Goal: Transaction & Acquisition: Purchase product/service

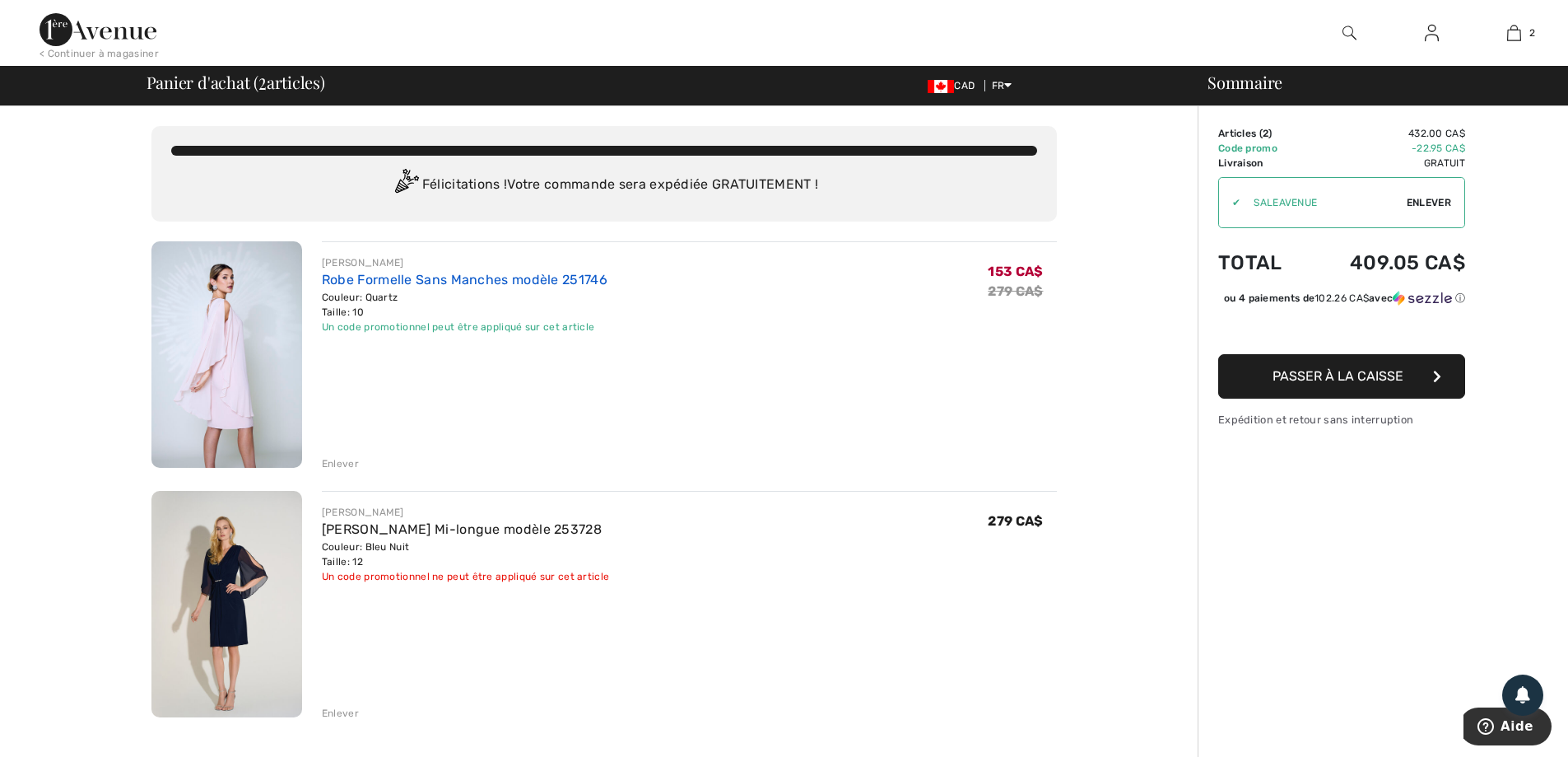
click at [495, 278] on link "Robe Formelle Sans Manches modèle 251746" at bounding box center [464, 279] width 286 height 16
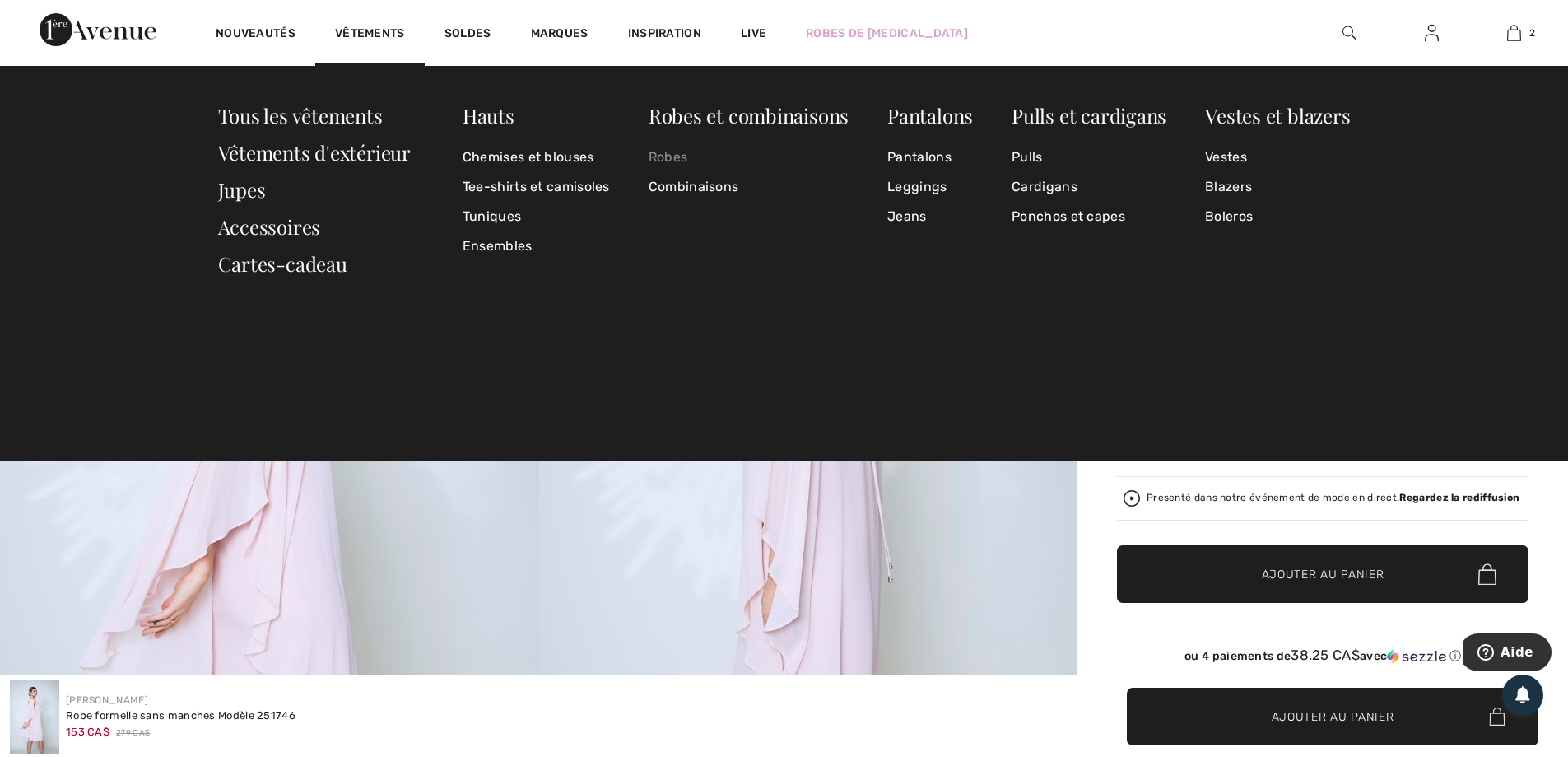
click at [662, 159] on link "Robes" at bounding box center [748, 158] width 200 height 30
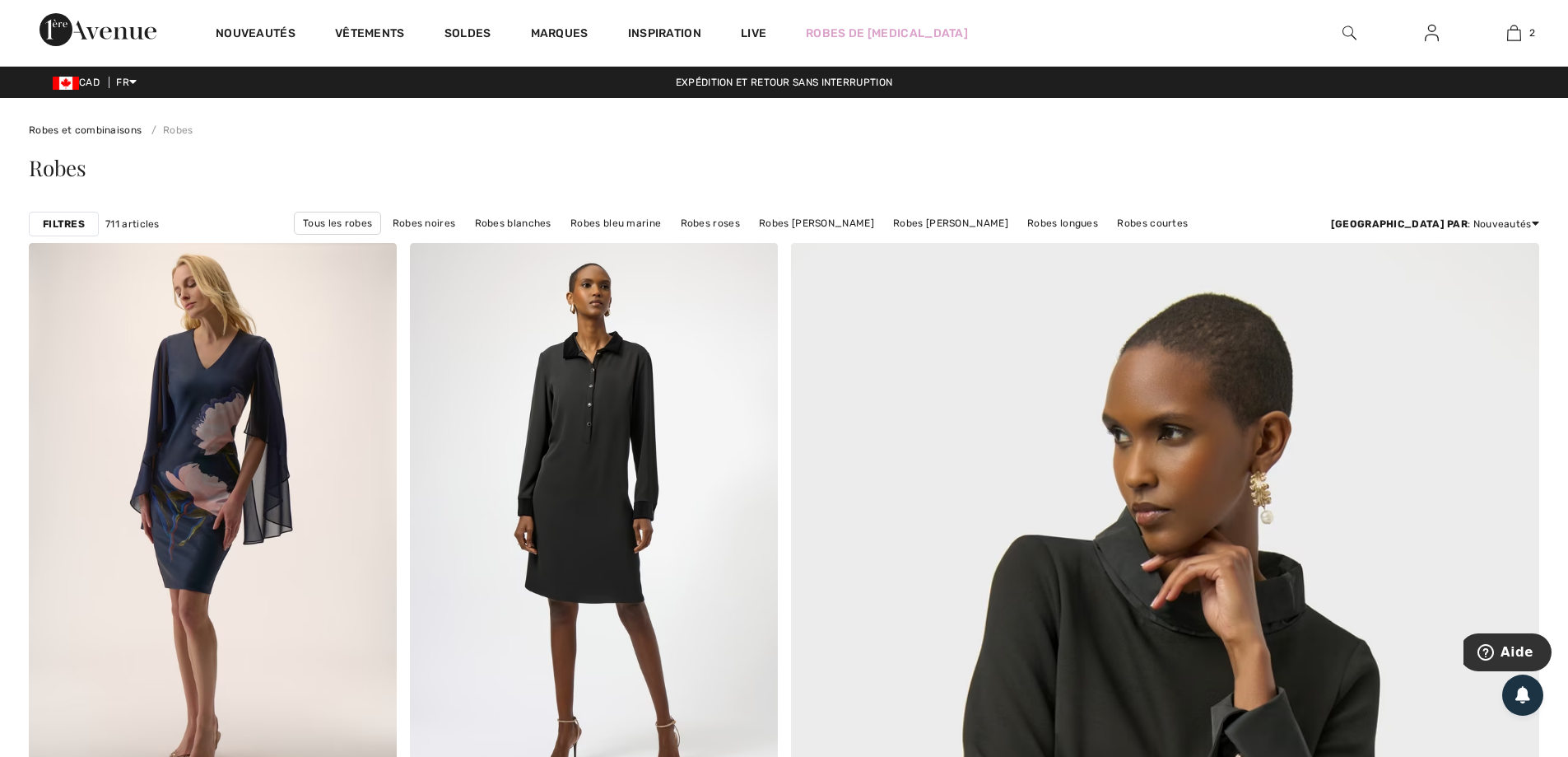
click at [61, 226] on strong "Filtres" at bounding box center [63, 224] width 42 height 15
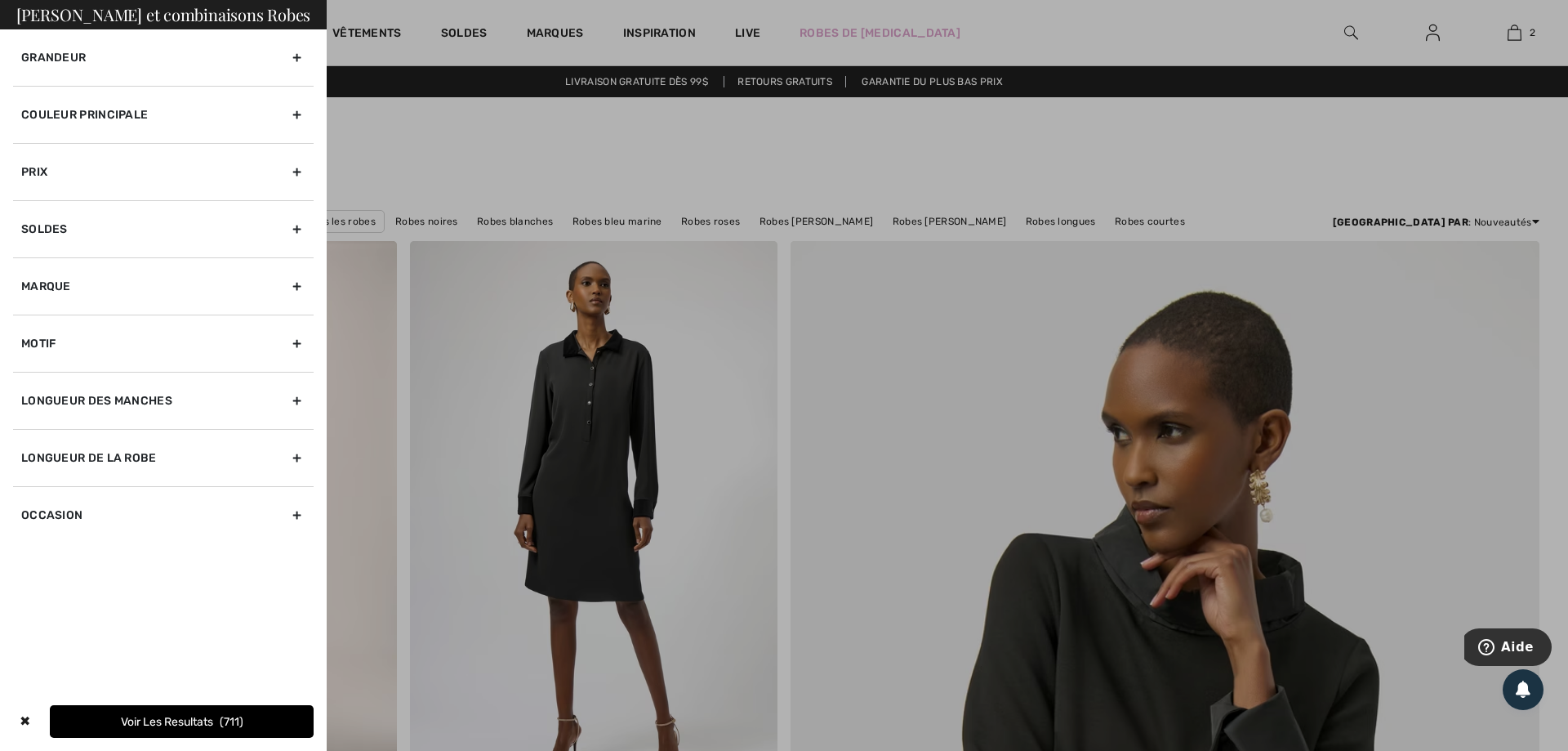
click at [131, 117] on div "Couleur Principale" at bounding box center [164, 114] width 301 height 57
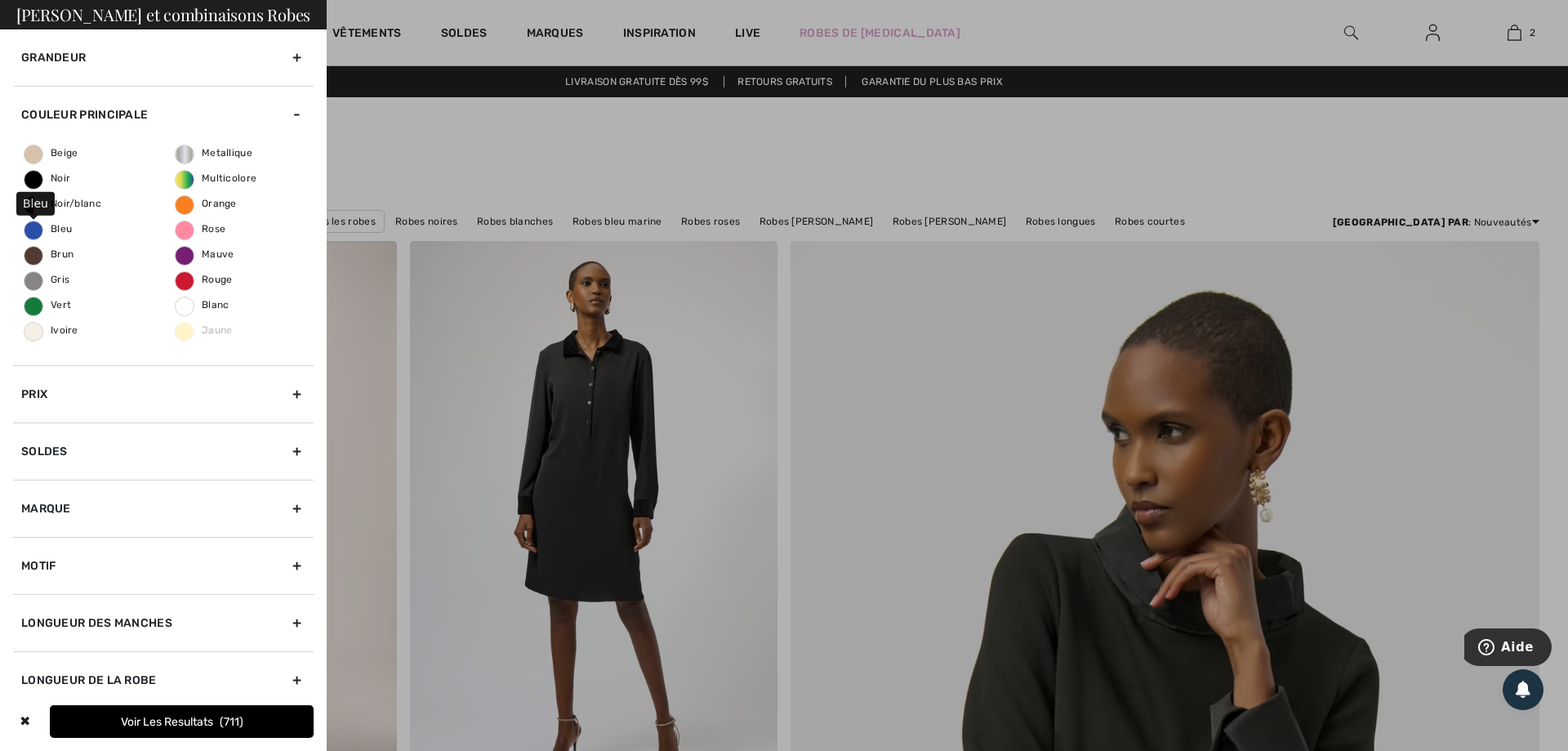
click at [34, 231] on span "Bleu" at bounding box center [48, 229] width 47 height 12
click at [0, 0] on input "Bleu" at bounding box center [0, 0] width 0 height 0
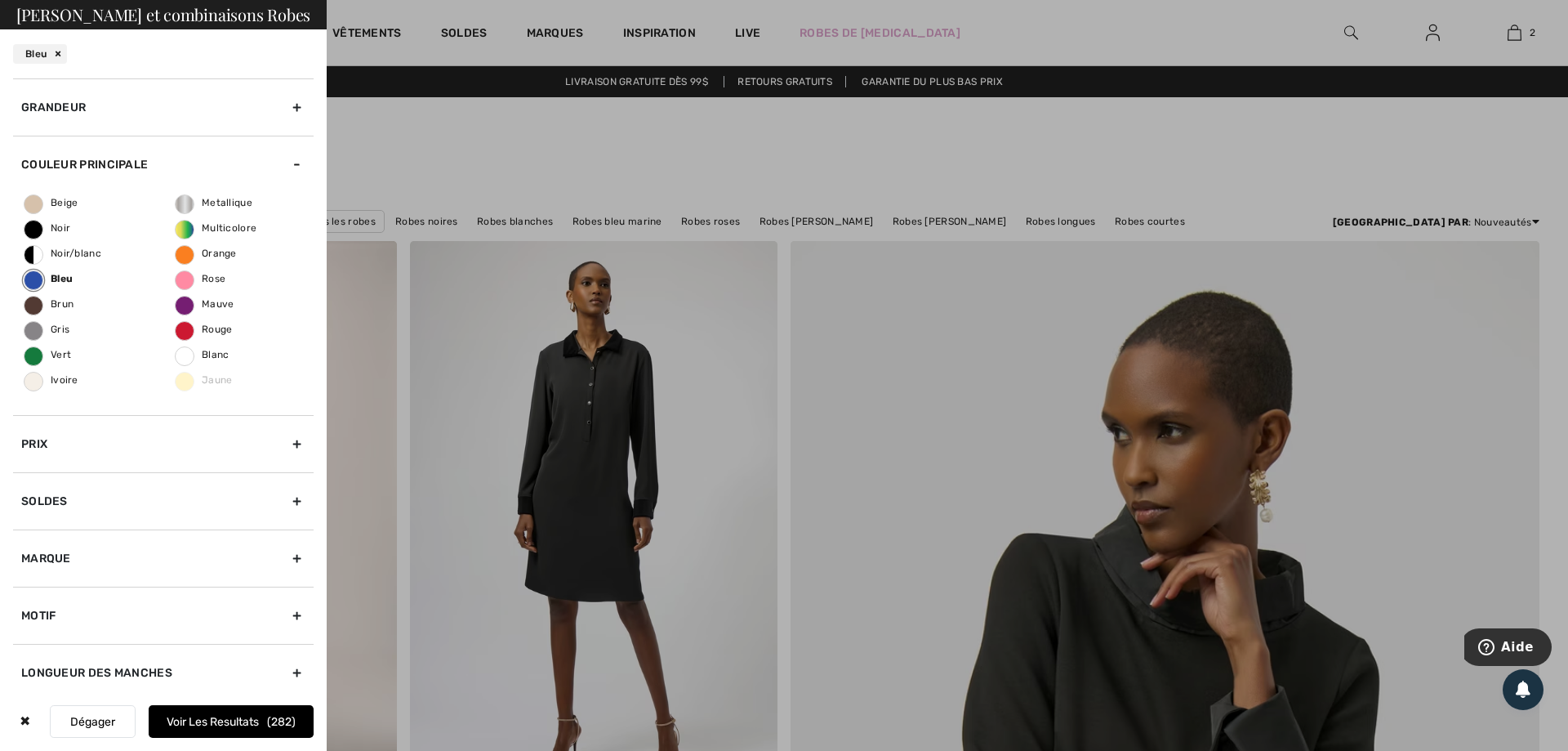
click at [188, 724] on button "Voir les resultats 282" at bounding box center [231, 722] width 165 height 33
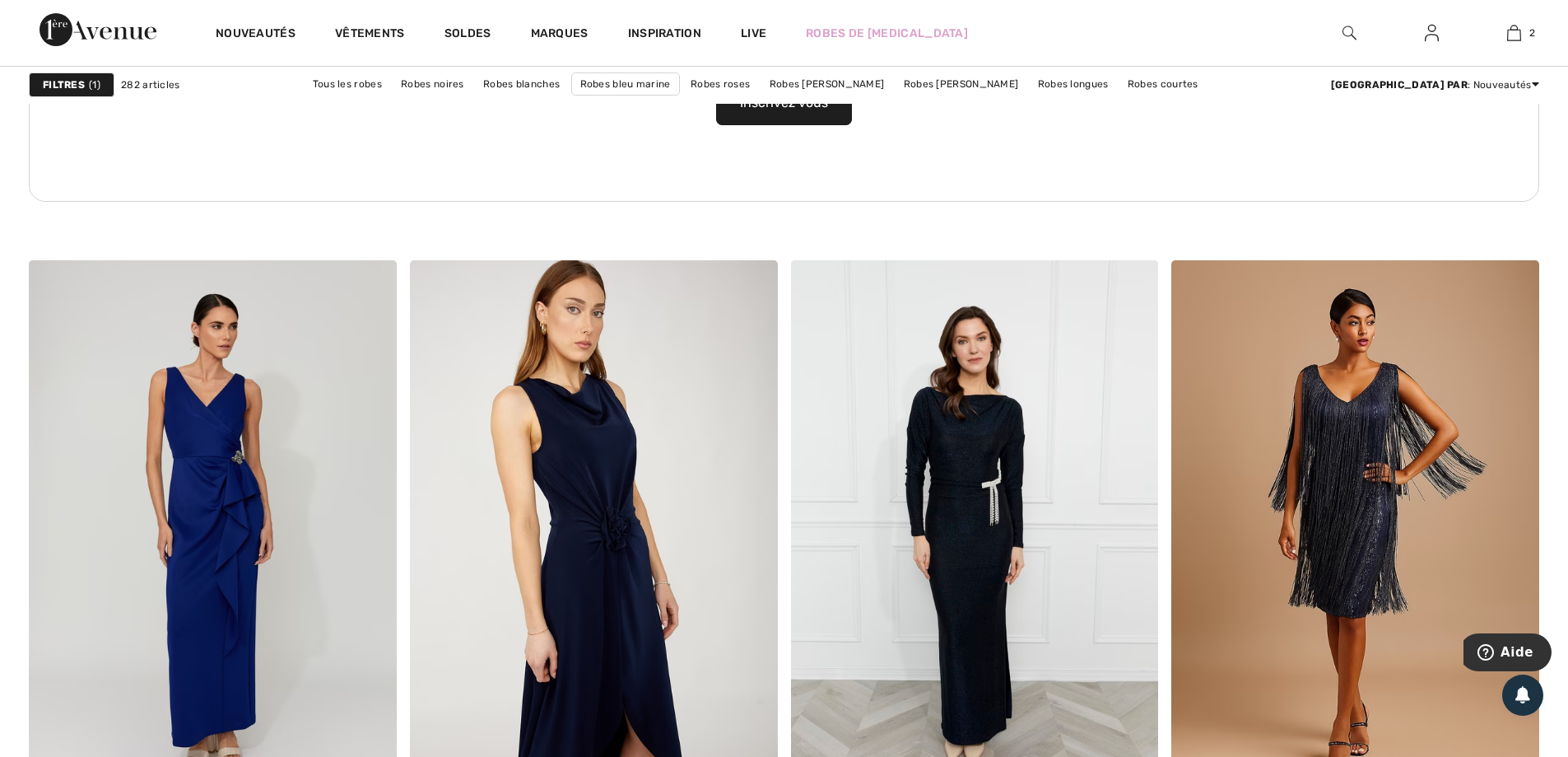
scroll to position [2883, 0]
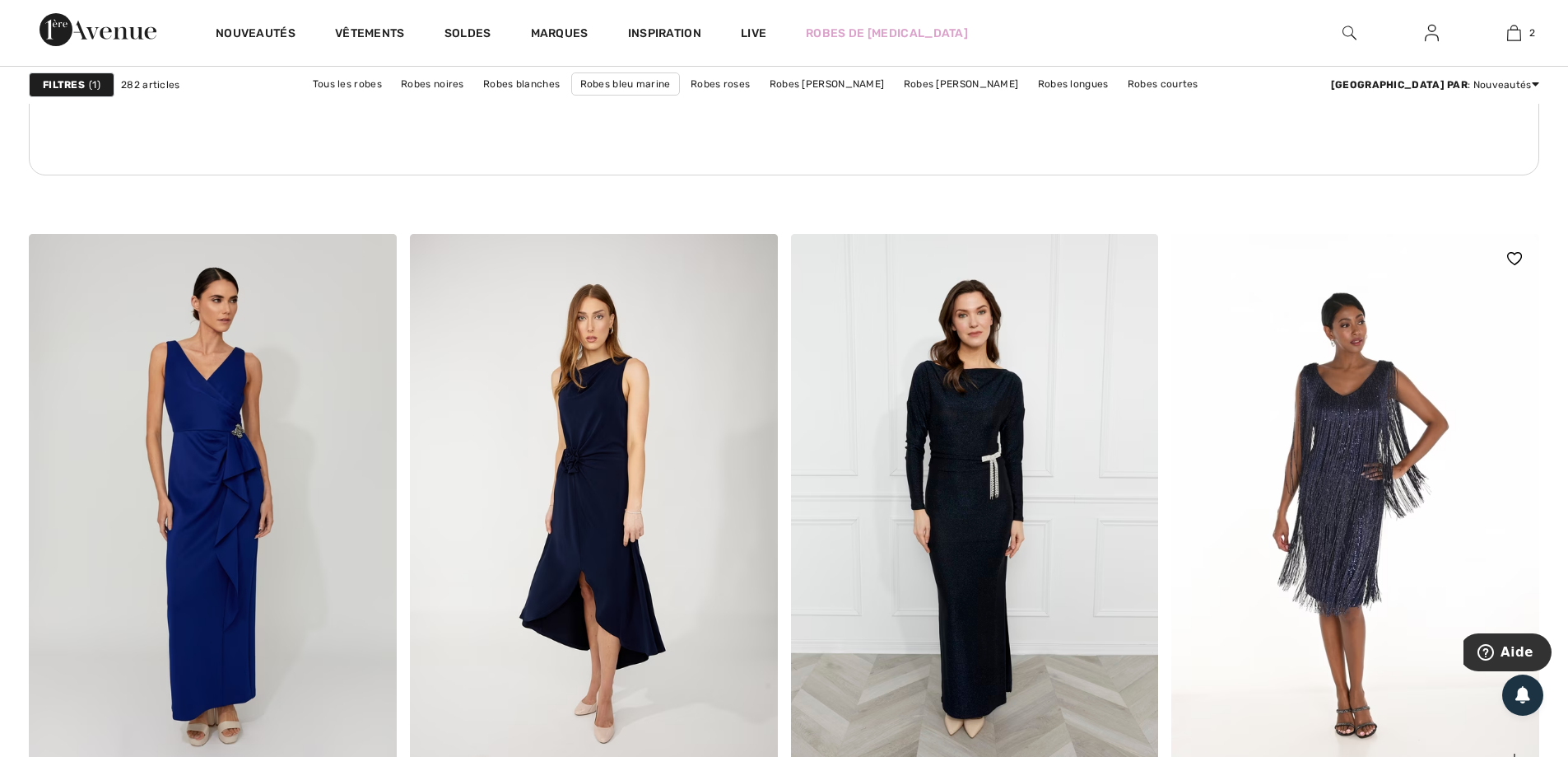
click at [1350, 559] on img at bounding box center [1356, 510] width 368 height 552
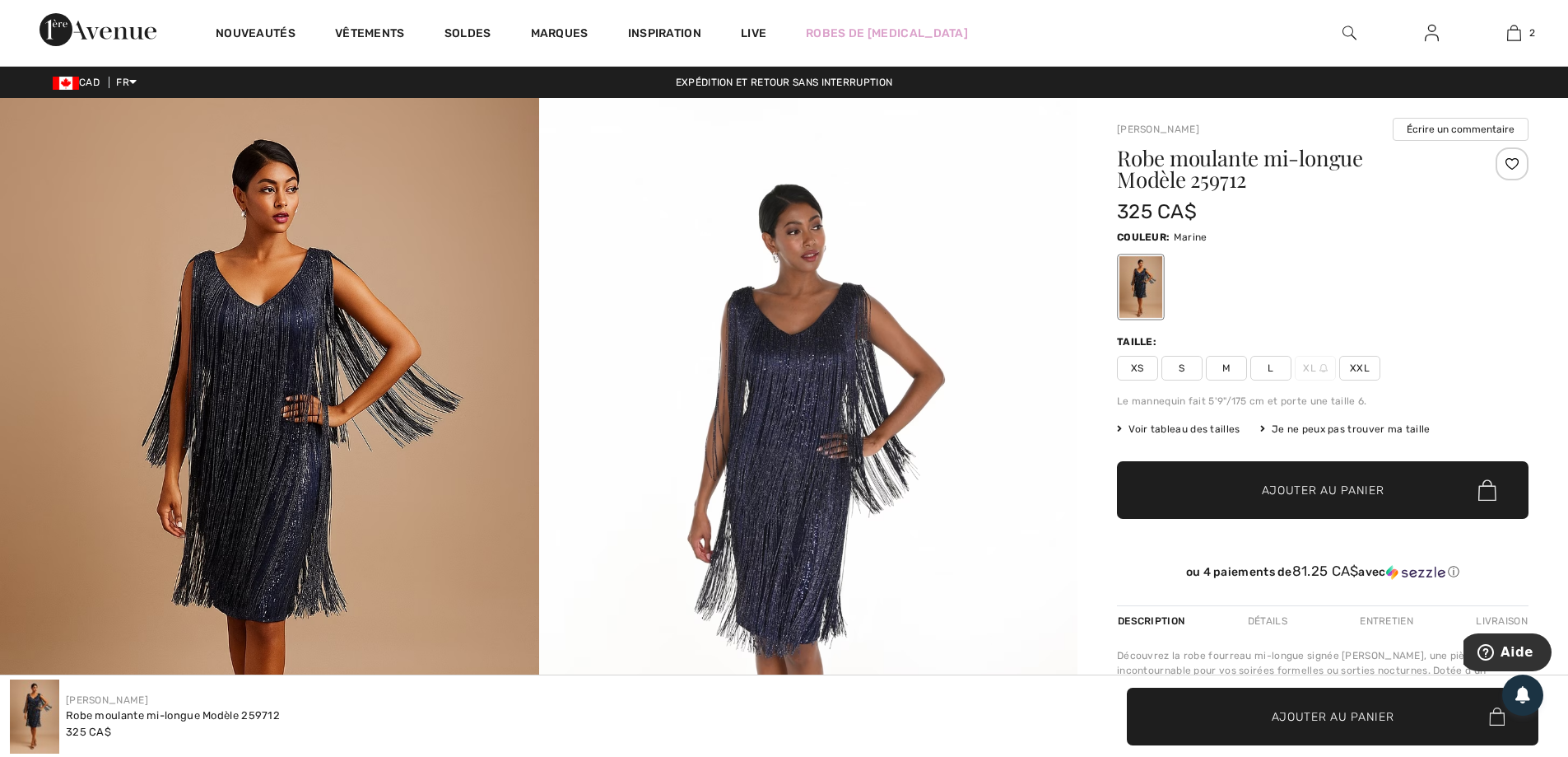
click at [1269, 368] on span "L" at bounding box center [1271, 368] width 41 height 25
click at [1298, 489] on span "Ajouter au panier" at bounding box center [1322, 490] width 122 height 18
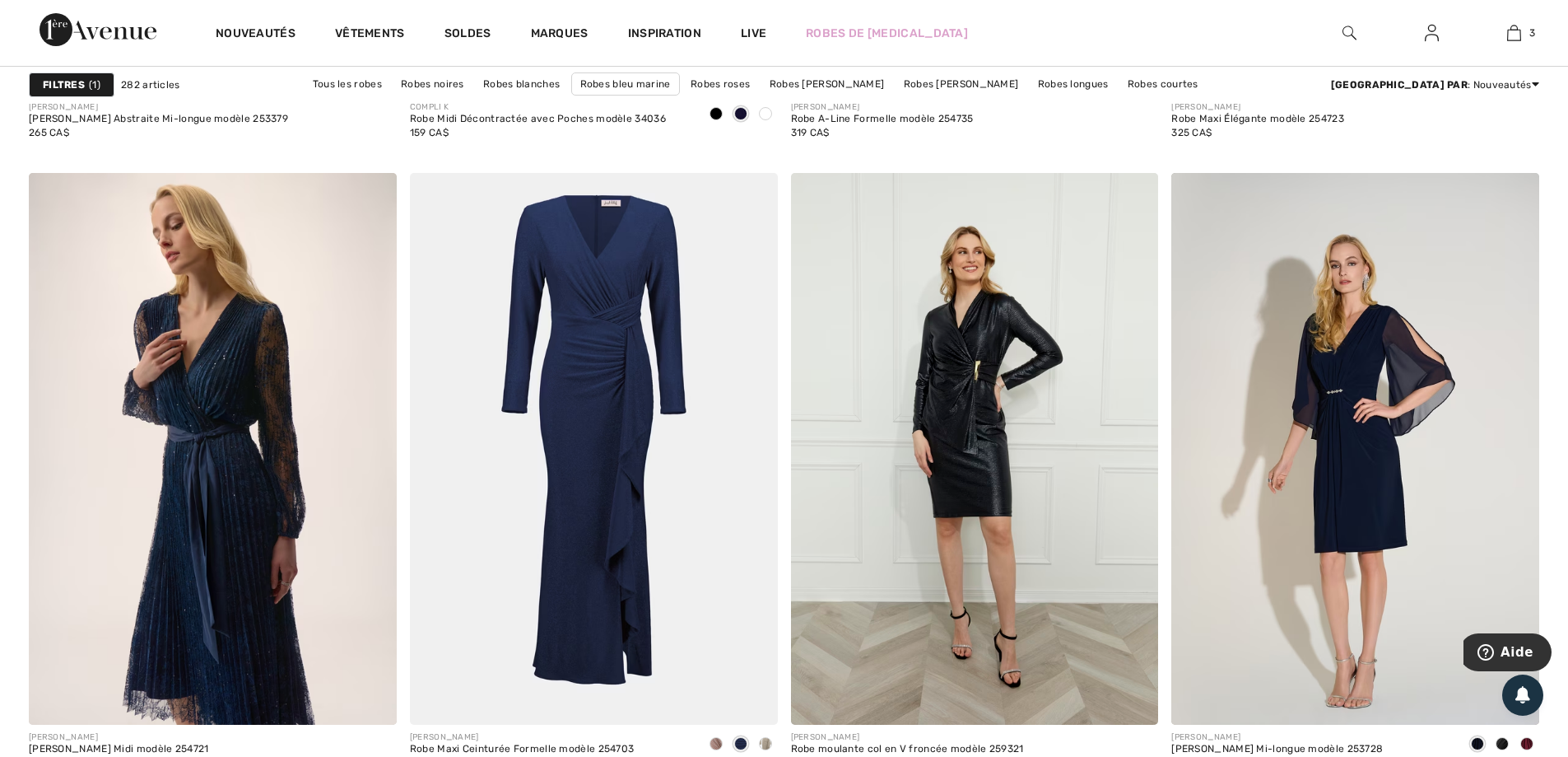
scroll to position [6986, 0]
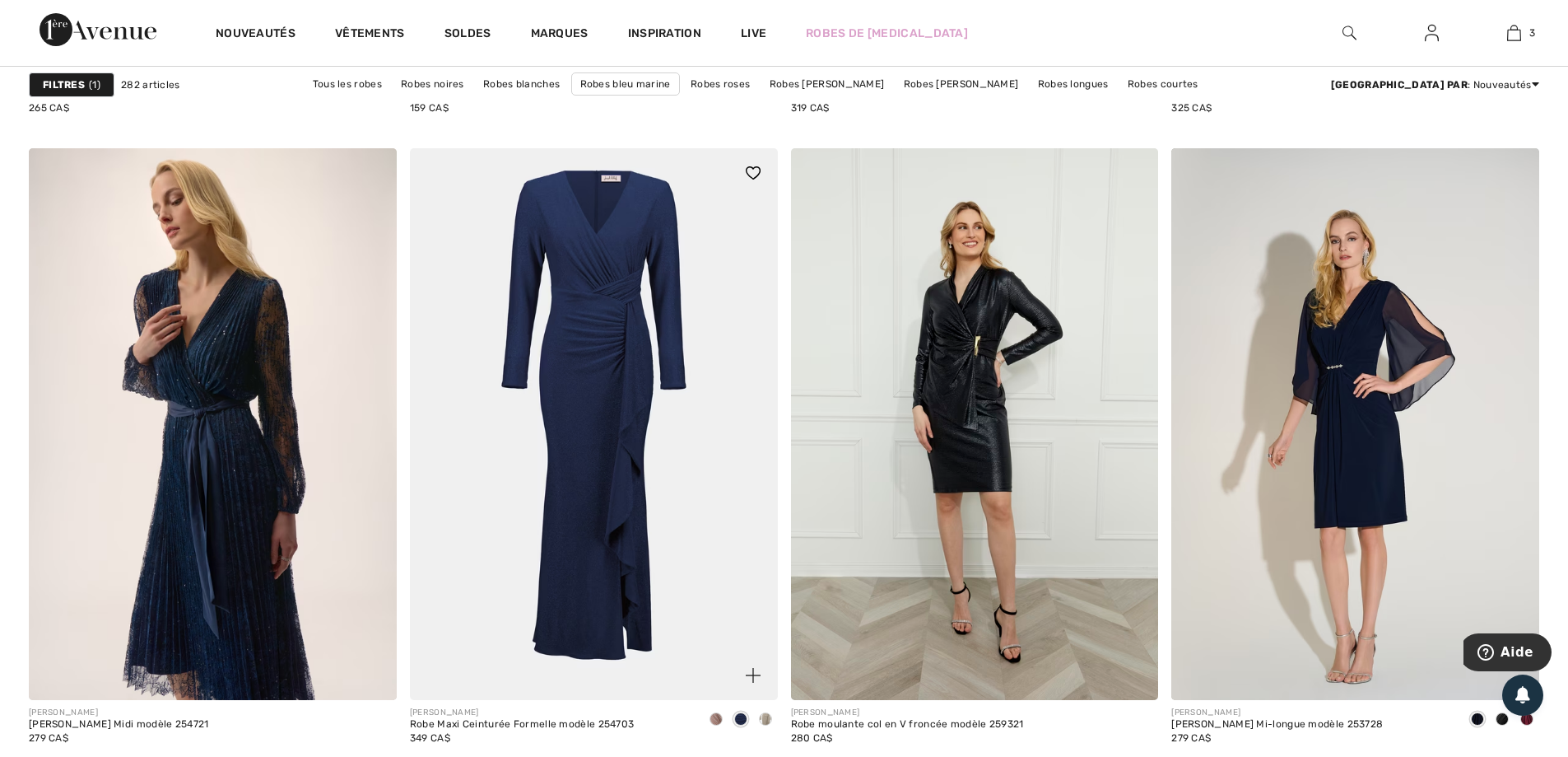
click at [767, 715] on span at bounding box center [766, 719] width 13 height 13
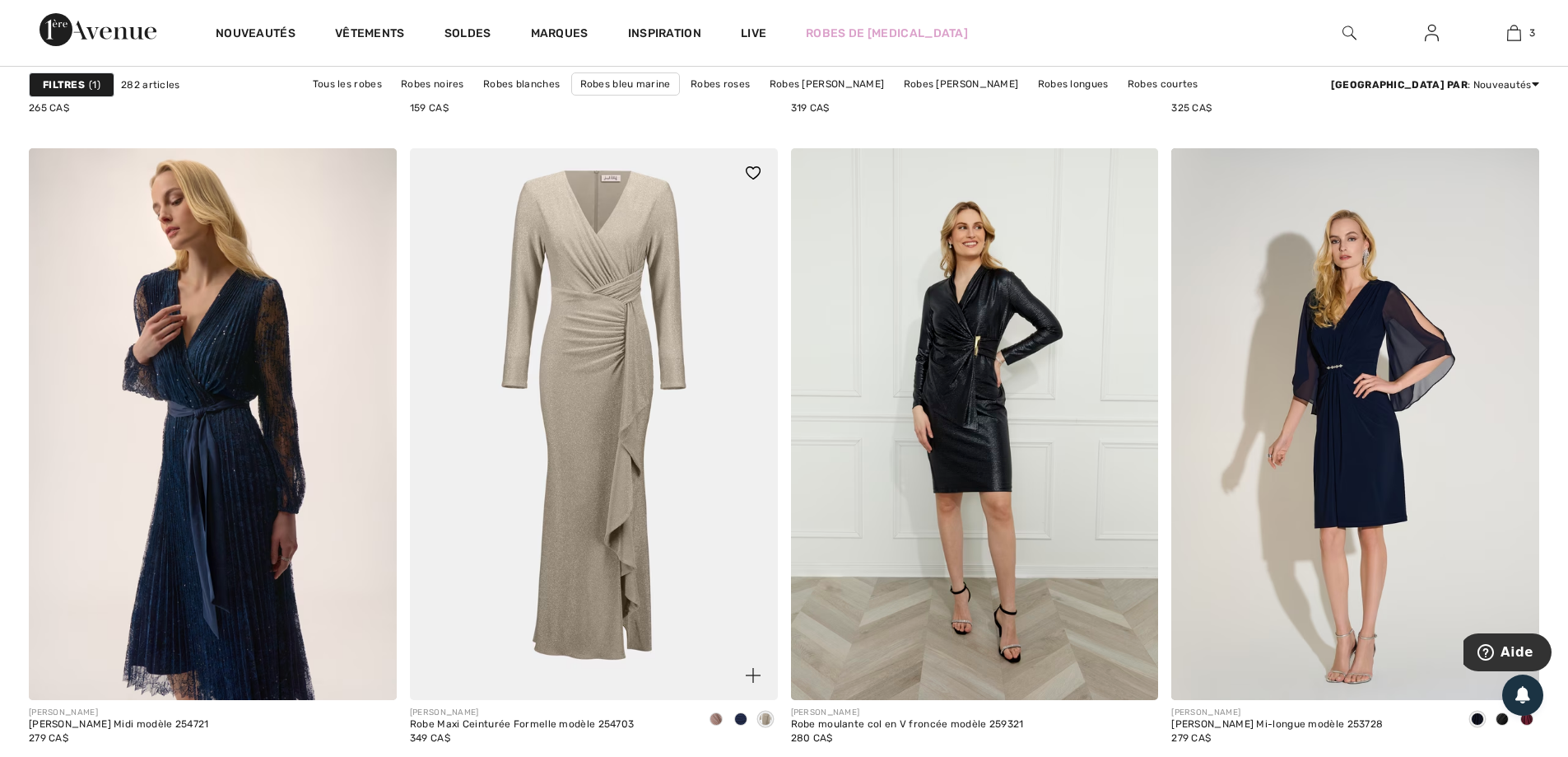
click at [716, 718] on span at bounding box center [717, 719] width 13 height 13
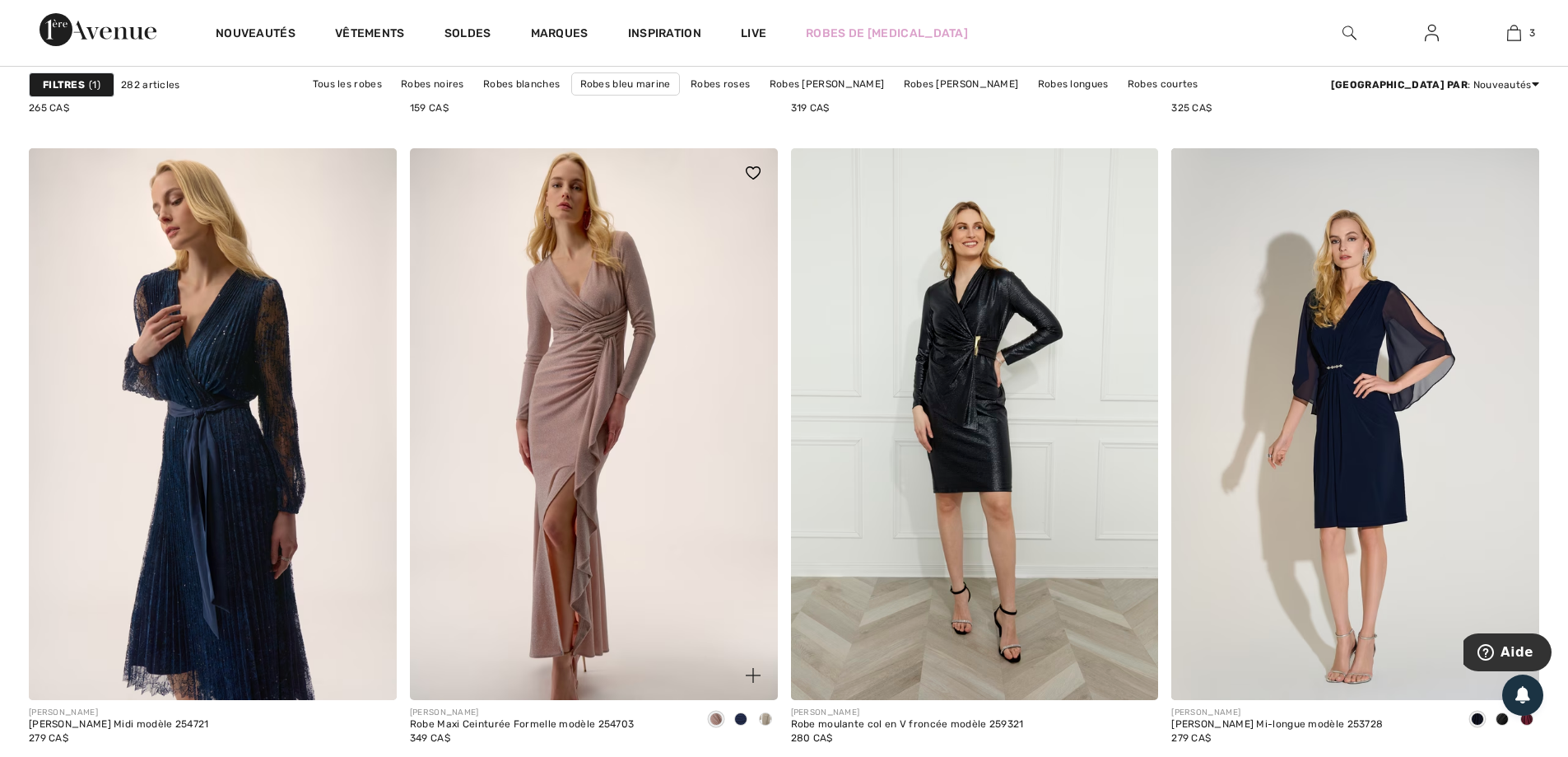
click at [569, 461] on img at bounding box center [594, 424] width 368 height 552
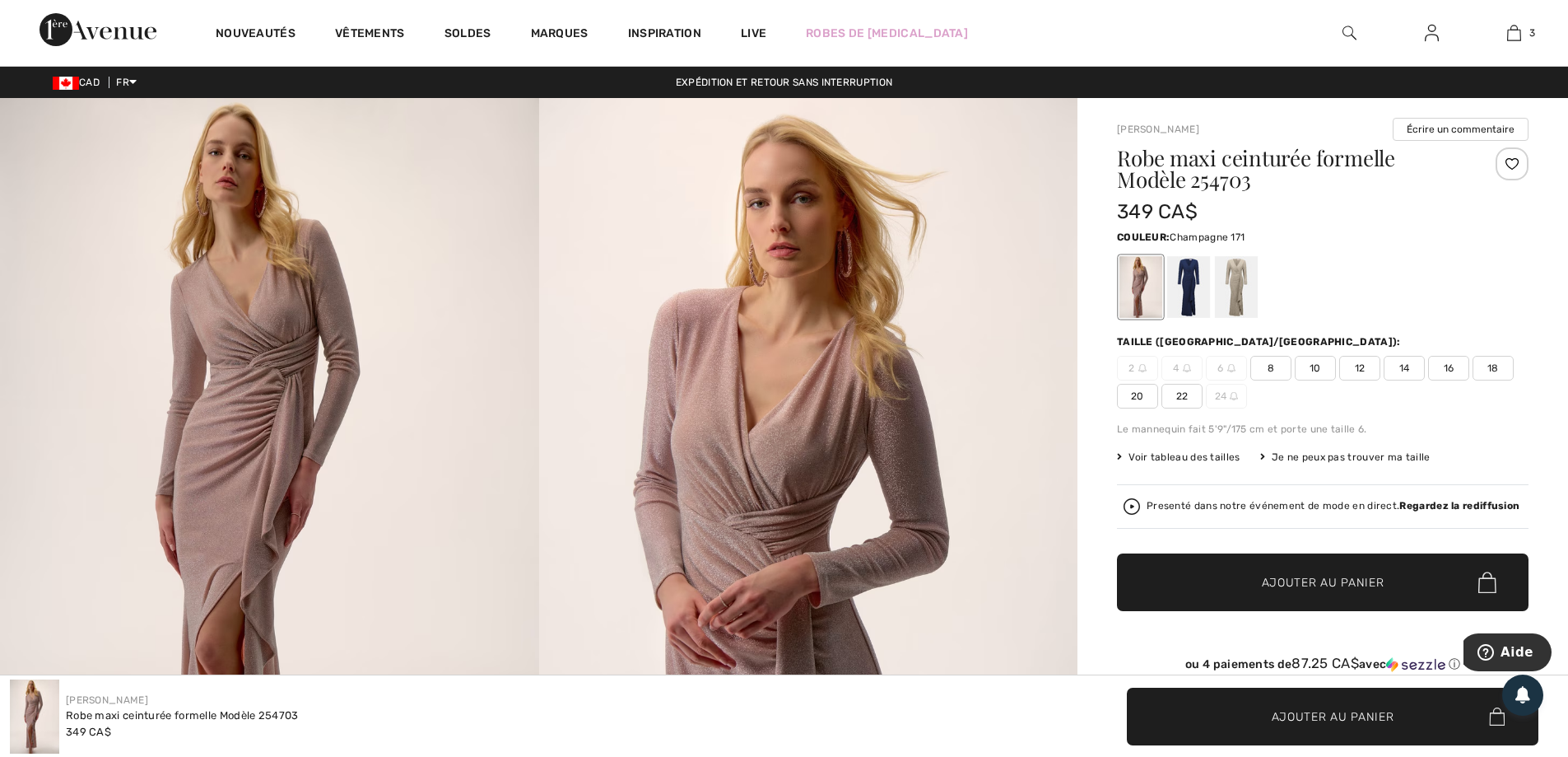
click at [1240, 286] on div at bounding box center [1236, 287] width 42 height 62
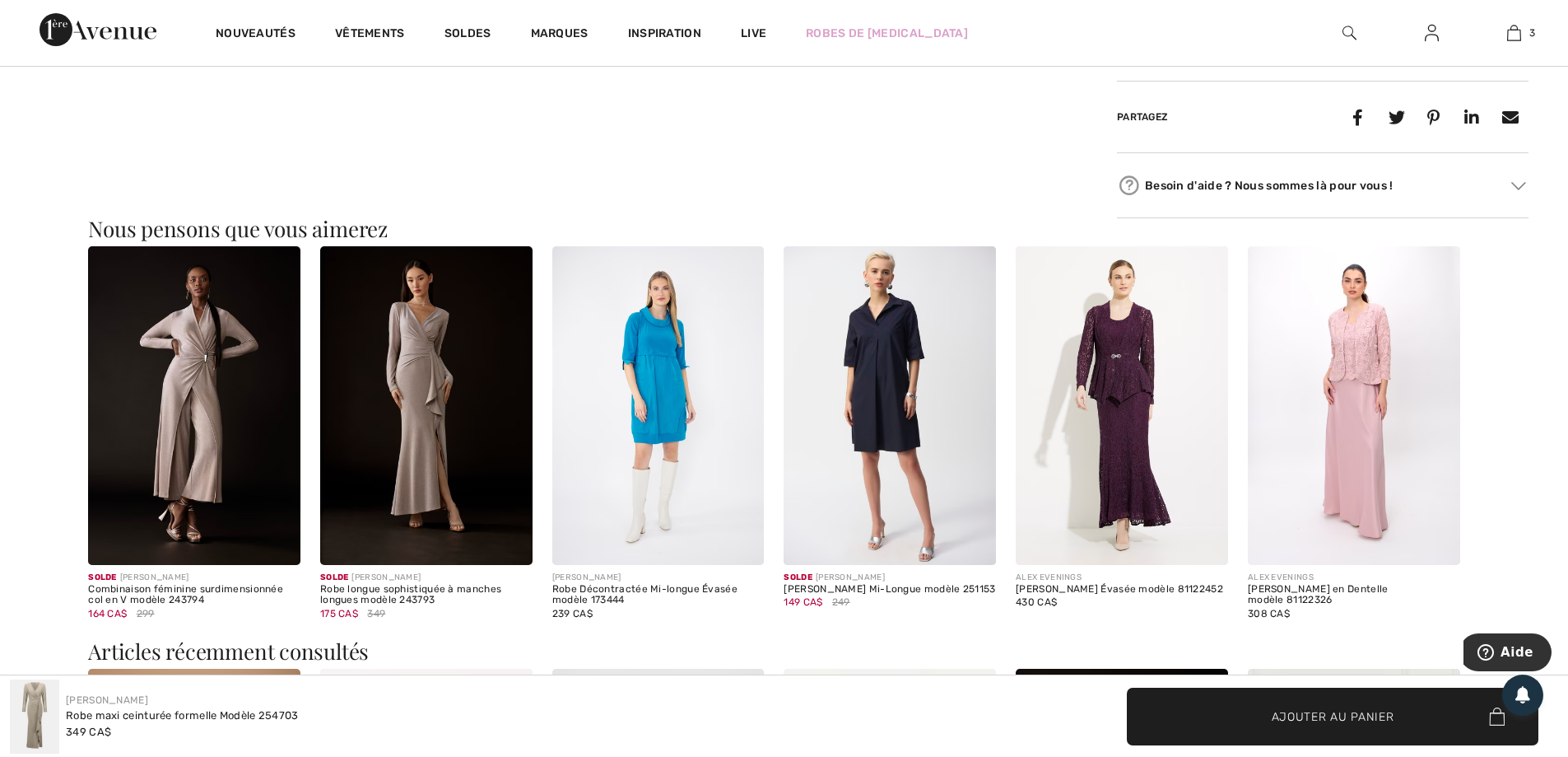
scroll to position [906, 0]
click at [435, 389] on img at bounding box center [426, 404] width 212 height 318
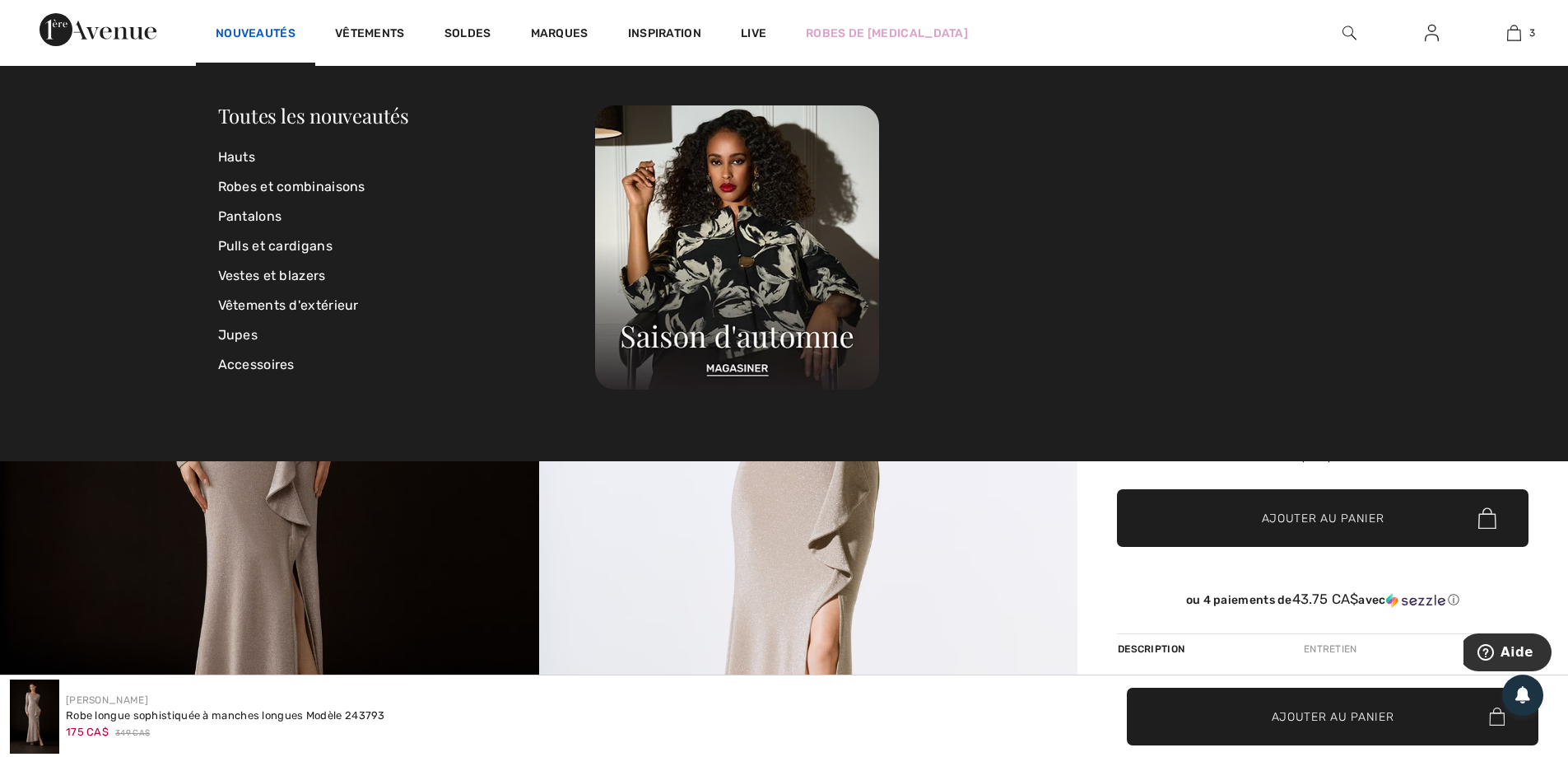
click at [268, 36] on link "Nouveautés" at bounding box center [256, 35] width 80 height 18
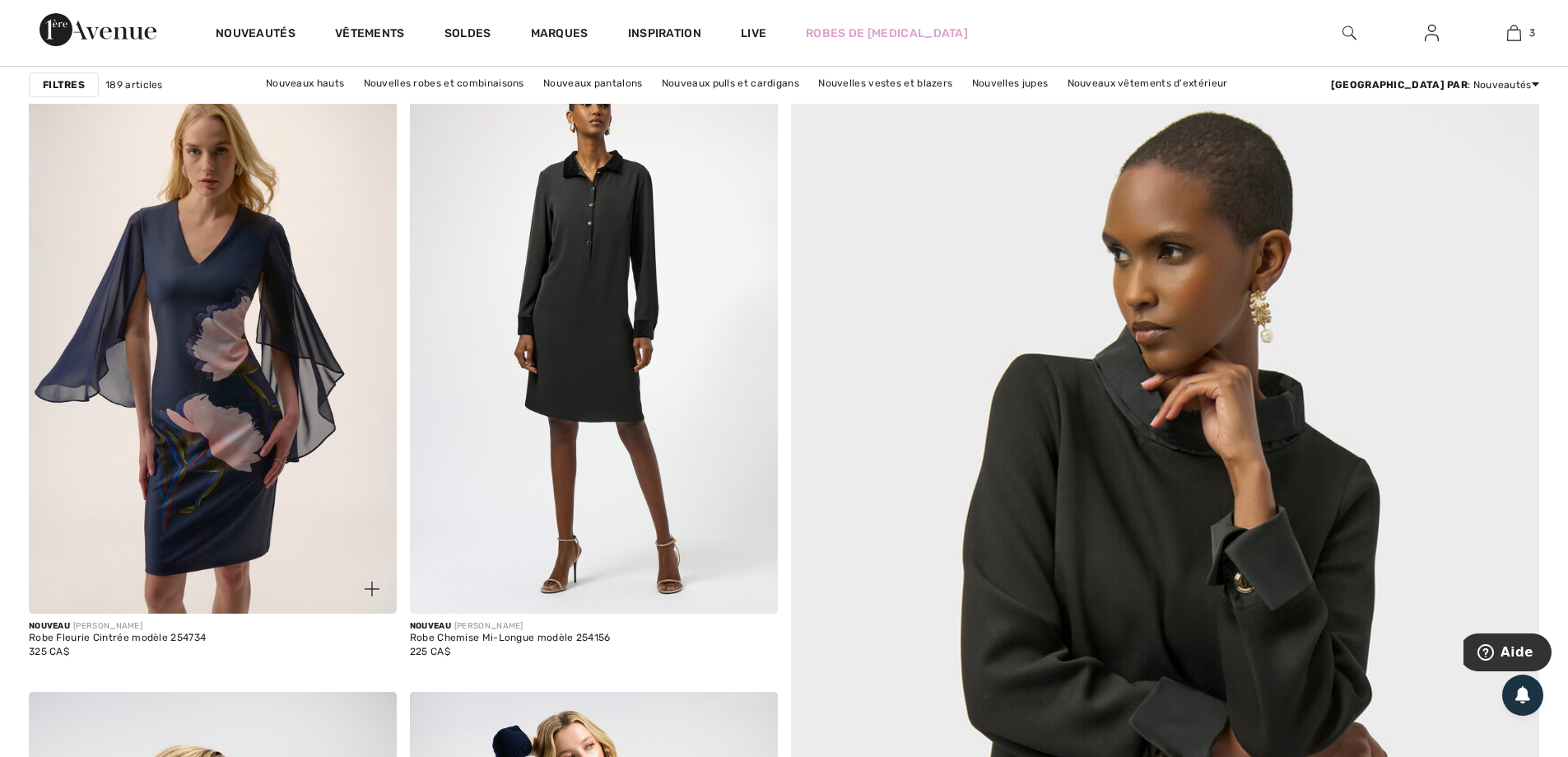
scroll to position [247, 0]
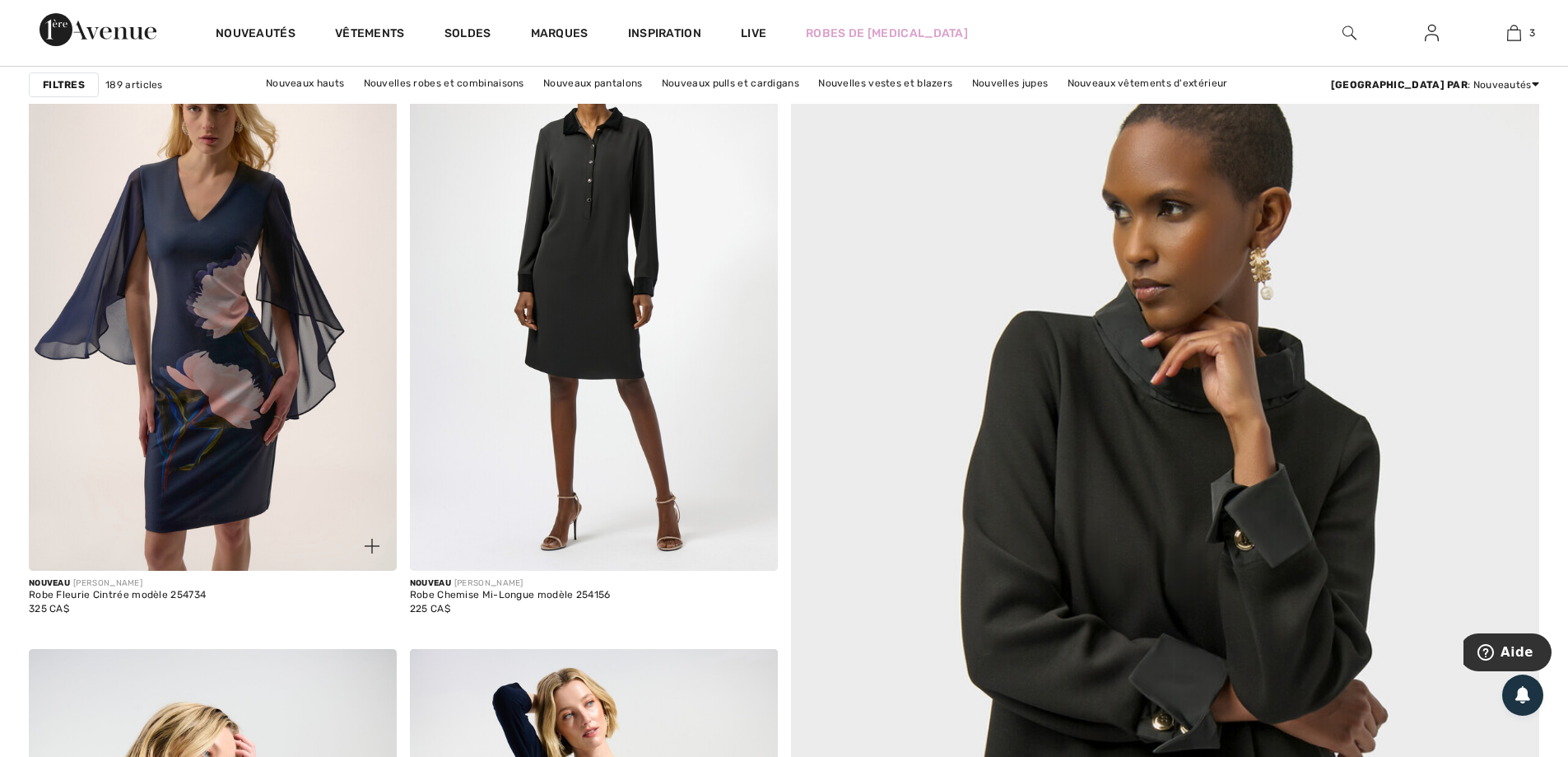
click at [216, 397] on img at bounding box center [213, 295] width 368 height 552
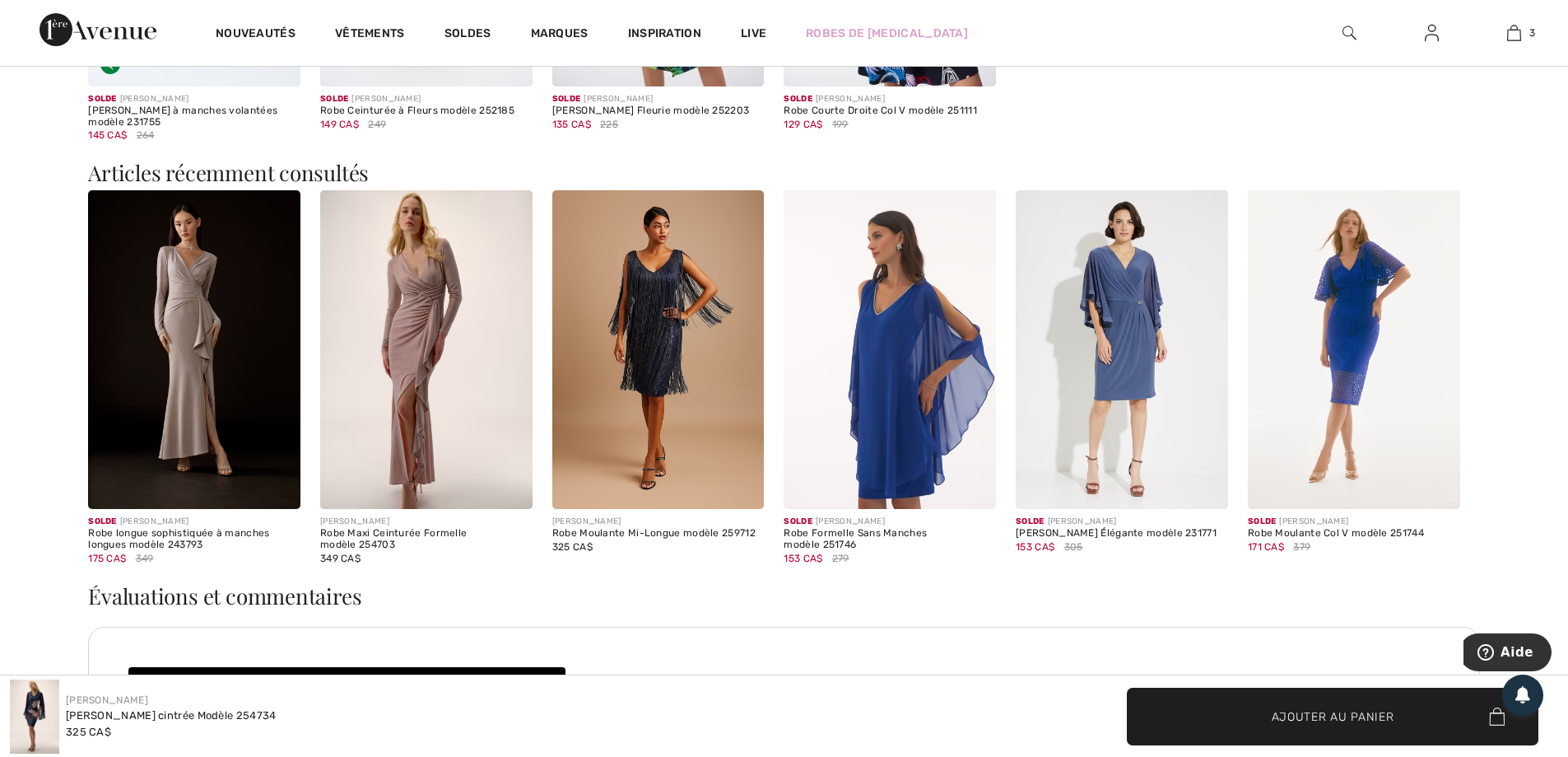
scroll to position [1730, 0]
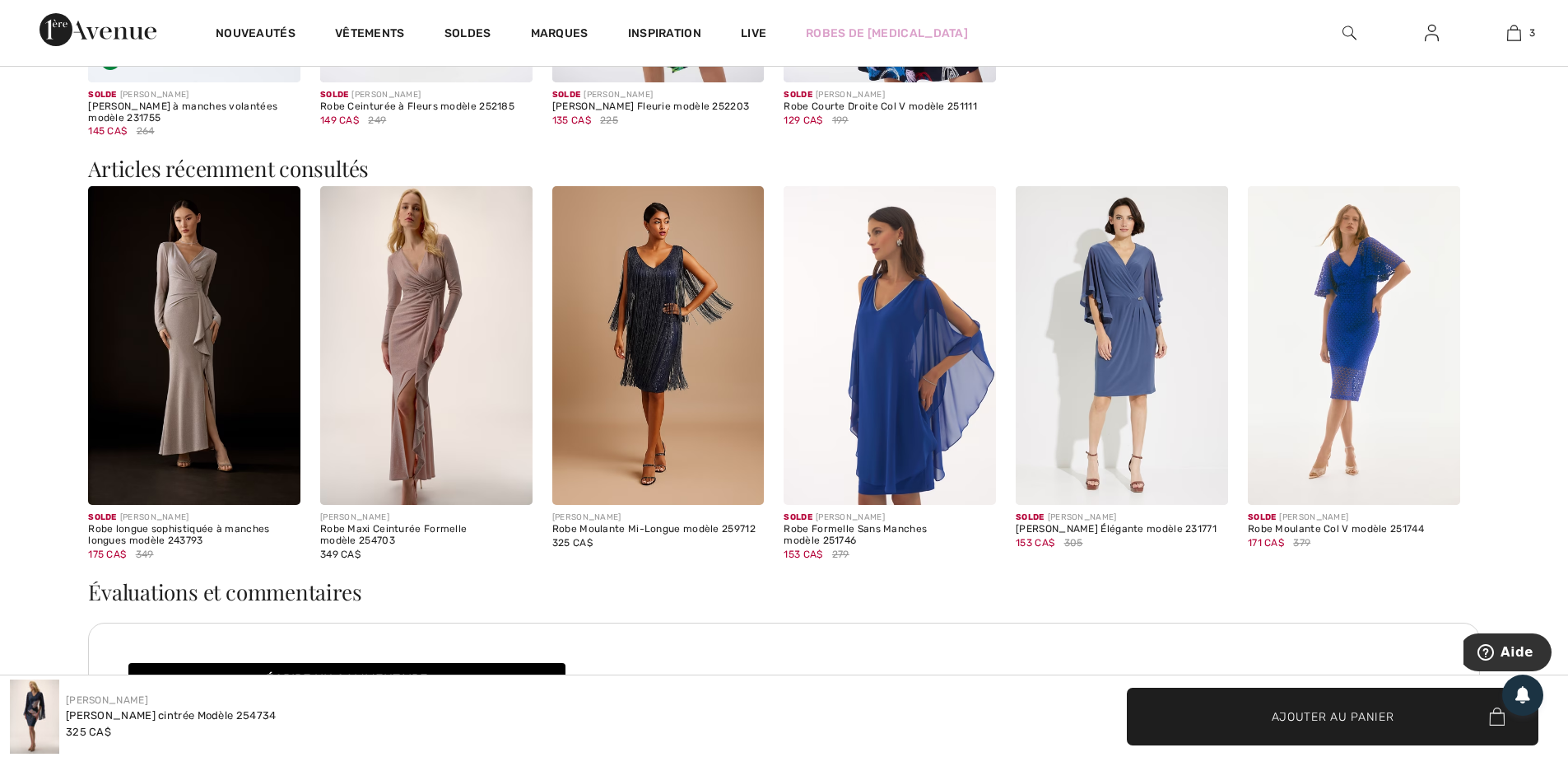
click at [864, 373] on img at bounding box center [889, 345] width 212 height 318
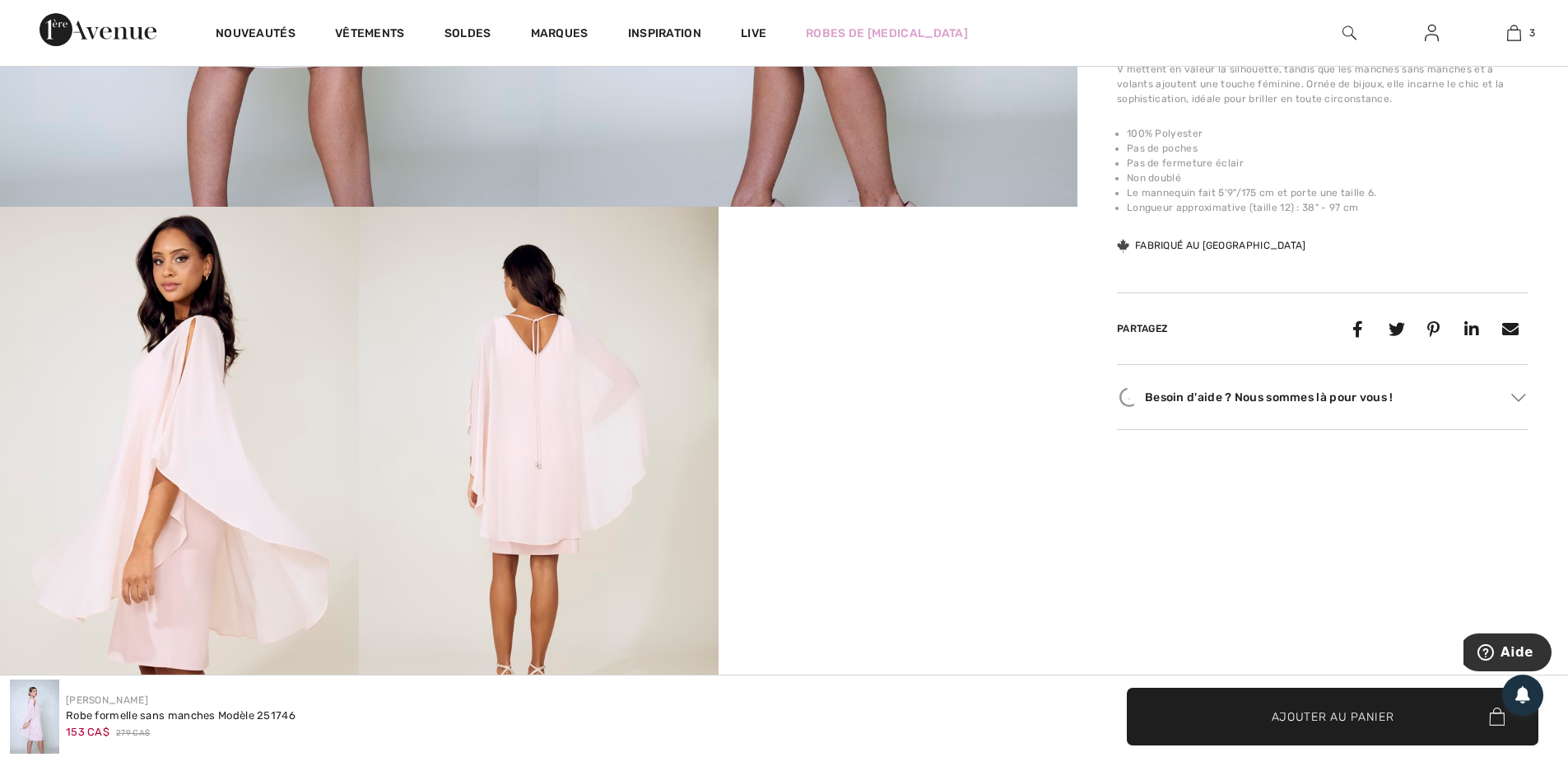
scroll to position [741, 0]
